Goal: Information Seeking & Learning: Learn about a topic

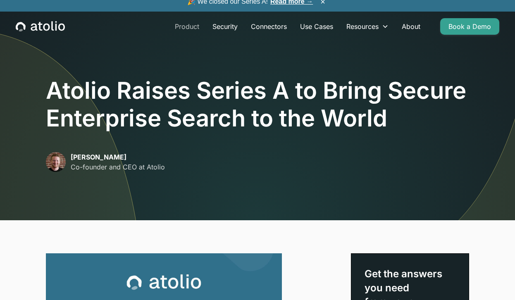
click at [191, 28] on link "Product" at bounding box center [187, 26] width 38 height 17
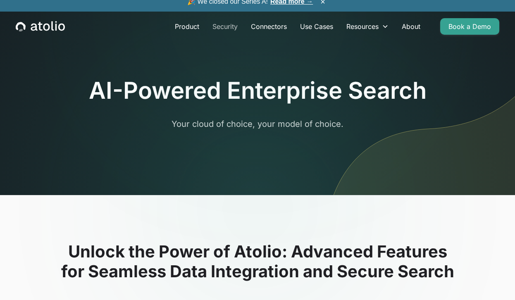
click at [234, 23] on link "Security" at bounding box center [225, 26] width 38 height 17
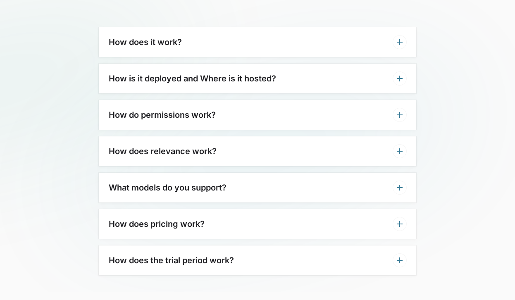
scroll to position [1907, 0]
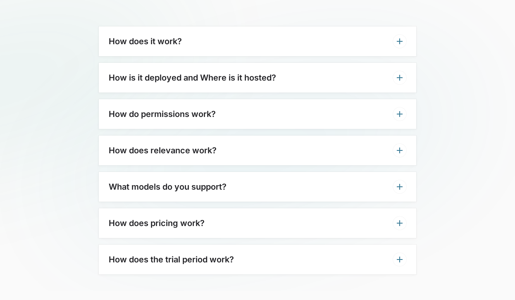
click at [386, 226] on div "How does pricing work?" at bounding box center [257, 223] width 317 height 30
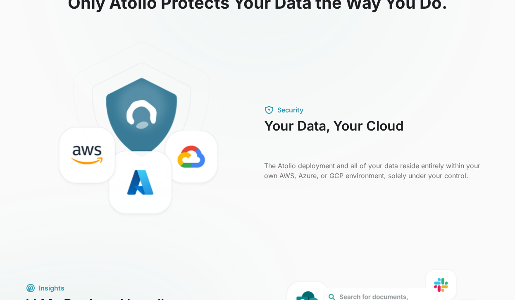
scroll to position [0, 0]
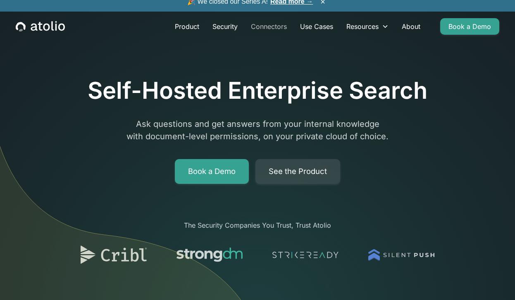
click at [270, 27] on link "Connectors" at bounding box center [268, 26] width 49 height 17
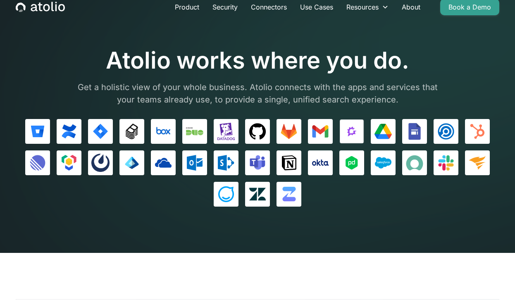
scroll to position [20, 0]
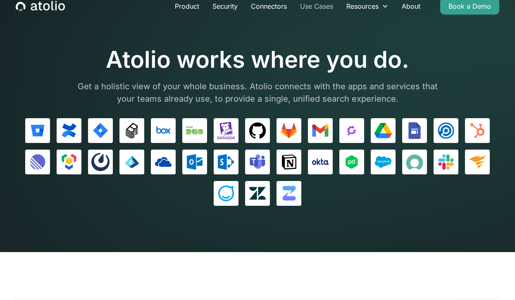
click at [317, 6] on link "Use Cases" at bounding box center [316, 6] width 46 height 17
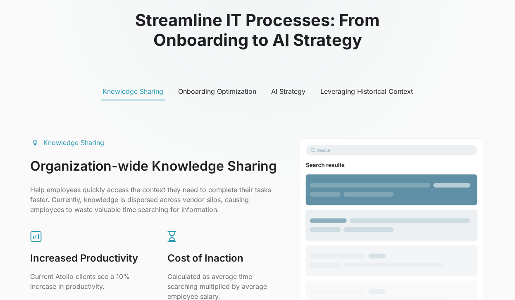
scroll to position [391, 0]
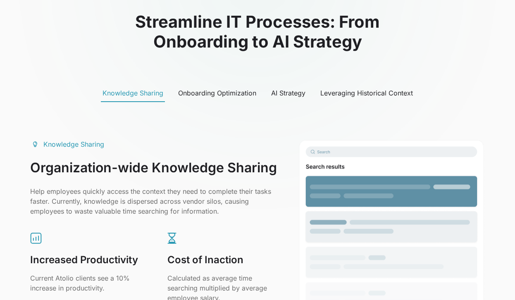
click at [241, 91] on div "Onboarding Optimization" at bounding box center [217, 93] width 78 height 10
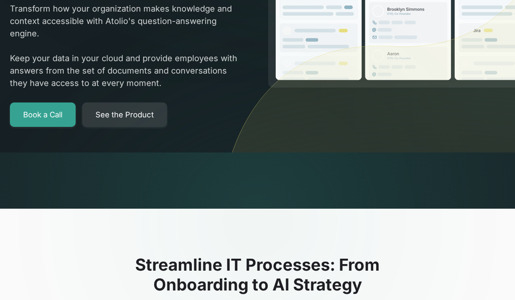
scroll to position [0, 0]
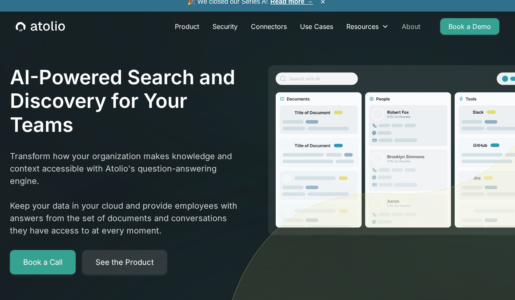
click at [413, 29] on link "About" at bounding box center [411, 26] width 32 height 17
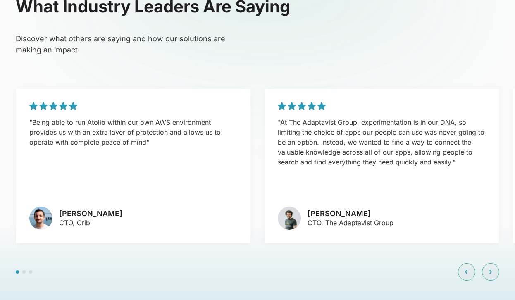
scroll to position [1853, 0]
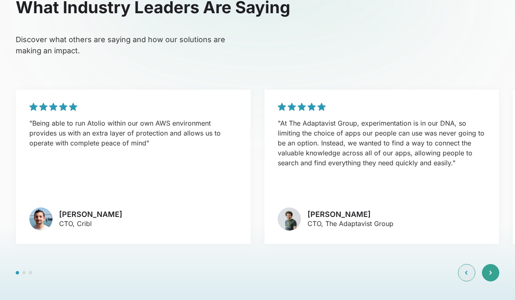
click at [489, 270] on icon at bounding box center [490, 272] width 2 height 5
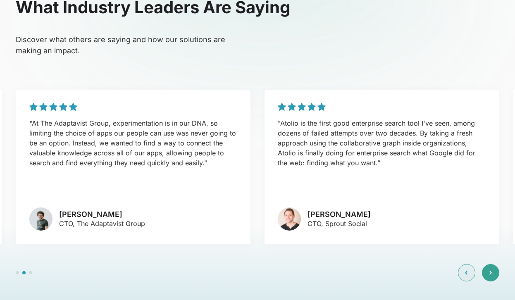
click at [489, 270] on icon at bounding box center [490, 272] width 2 height 5
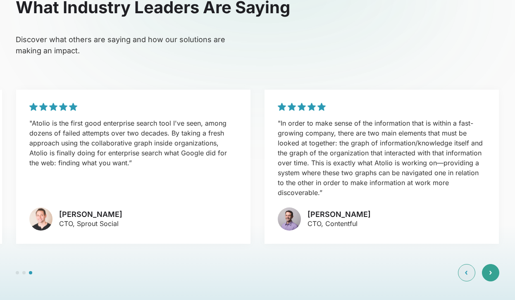
click at [489, 270] on icon at bounding box center [490, 272] width 2 height 5
click at [489, 240] on div ""Being able to run Atolio within our own AWS environment provides us with an ex…" at bounding box center [258, 185] width 484 height 192
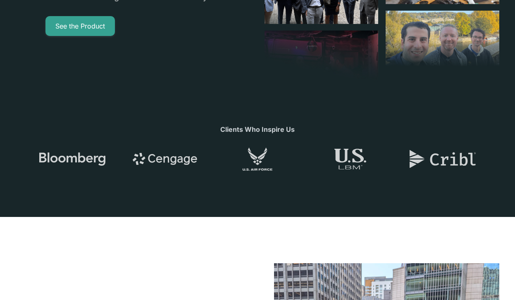
scroll to position [0, 0]
